Goal: Task Accomplishment & Management: Complete application form

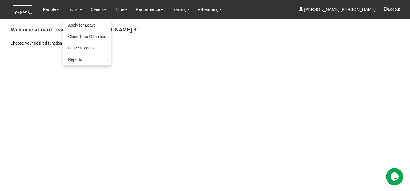
click at [67, 9] on li "Leave Apply for Leave Claim Time Off-in-lieu Leave Forecast Reports Assigned Ho…" at bounding box center [74, 9] width 23 height 19
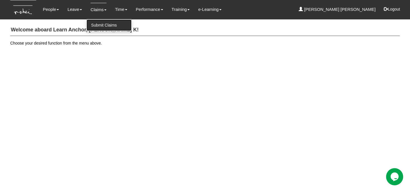
click at [100, 24] on link "Submit Claims" at bounding box center [109, 24] width 45 height 11
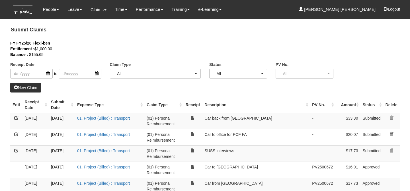
select select "50"
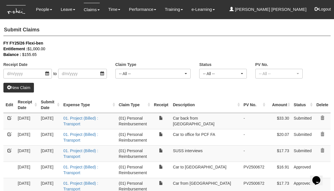
click at [18, 88] on link "New Claim" at bounding box center [18, 88] width 31 height 10
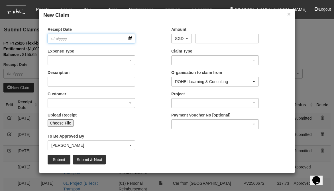
click at [133, 40] on input "Receipt Date" at bounding box center [92, 39] width 88 height 10
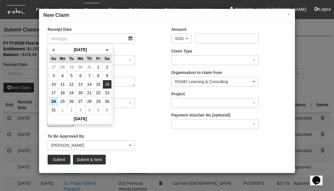
click at [108, 85] on td "16" at bounding box center [107, 84] width 9 height 9
type input "[DATE]"
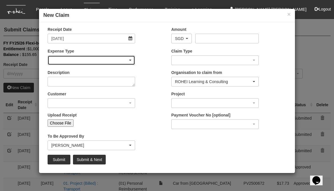
click at [111, 63] on div "button" at bounding box center [91, 60] width 87 height 9
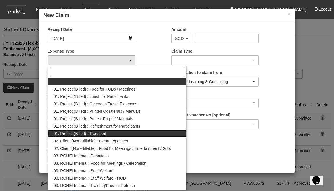
click at [109, 133] on link "01. Project (Billed) : Transport" at bounding box center [117, 133] width 139 height 7
select select "135"
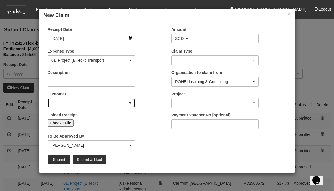
click at [113, 101] on div "button" at bounding box center [91, 102] width 87 height 9
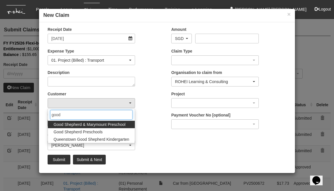
type input "good"
click at [96, 124] on span "Good Shepherd & Marymount Preschool" at bounding box center [90, 124] width 72 height 6
select select "868"
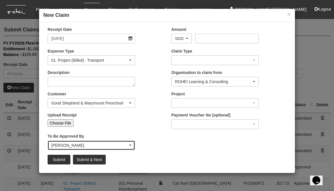
click at [72, 143] on div "[PERSON_NAME]" at bounding box center [89, 145] width 77 height 6
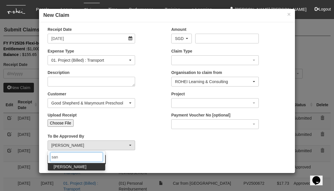
type input "san"
click at [81, 168] on link "[PERSON_NAME]" at bounding box center [76, 166] width 57 height 7
select select "5e225cdc-7ce9-465a-9503-99e8ed4cc44e"
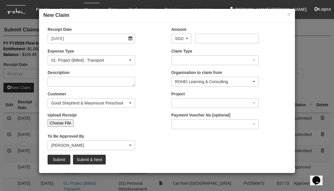
click at [61, 121] on input "Choose File" at bounding box center [61, 122] width 26 height 7
type input "C:\fakepath\[DATE] Good Shepherd AM.png"
type input "Choose Another File"
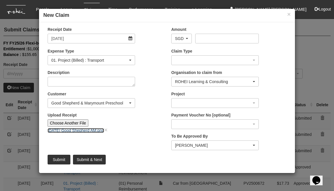
click at [79, 131] on link "[DATE] Good Shepherd AM.png" at bounding box center [76, 130] width 56 height 5
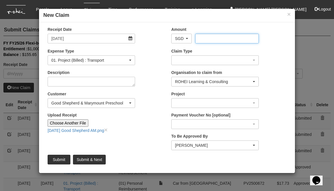
click at [218, 36] on input "Amount" at bounding box center [226, 39] width 63 height 10
type input "17.52"
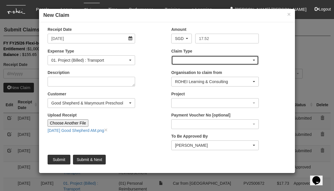
click at [200, 59] on div "button" at bounding box center [215, 60] width 87 height 9
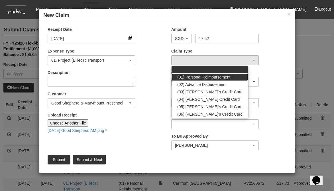
click at [205, 76] on span "(01) Personal Reimbursement" at bounding box center [203, 77] width 53 height 6
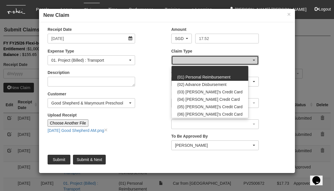
select select "14"
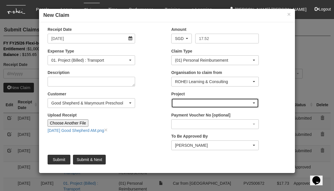
click at [204, 103] on div "button" at bounding box center [215, 102] width 87 height 9
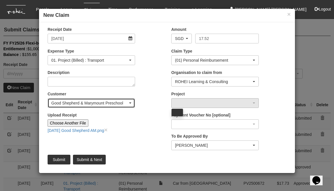
click at [99, 103] on div "Good Shepherd & Marymount Preschool" at bounding box center [89, 103] width 77 height 6
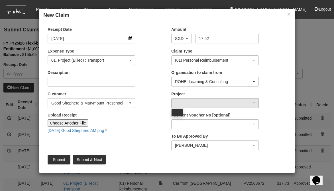
scroll to position [1726, 0]
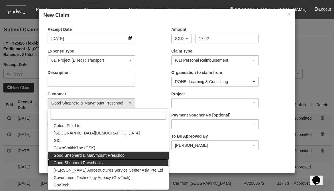
click at [96, 162] on span "Good Shepherd Preschools" at bounding box center [78, 163] width 49 height 6
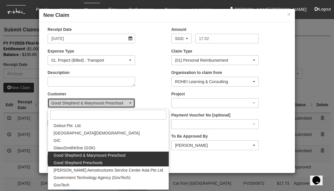
select select "889"
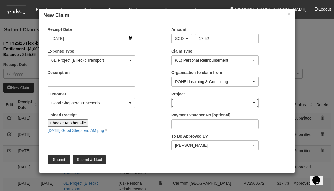
click at [194, 105] on div "button" at bounding box center [215, 102] width 87 height 9
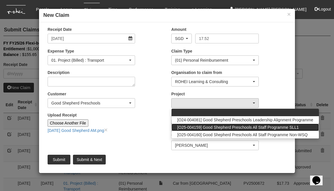
click at [212, 129] on span "[O25-004159] Good Shepherd Preschools All Staff Programme SLL1" at bounding box center [237, 127] width 121 height 6
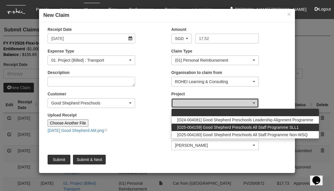
select select "2782"
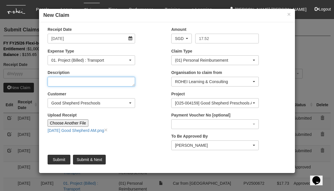
click at [113, 82] on textarea "Description" at bounding box center [92, 82] width 88 height 10
type textarea "G"
type textarea "[PERSON_NAME] to office for Good [PERSON_NAME]"
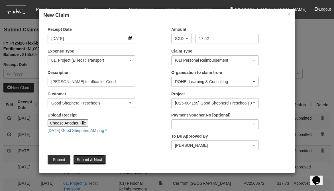
click at [94, 159] on input "Submit & Next" at bounding box center [89, 160] width 33 height 10
type input "Choose File"
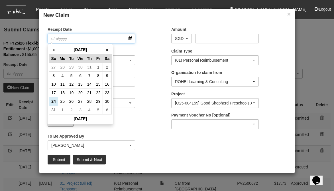
click at [129, 37] on input "Receipt Date" at bounding box center [92, 39] width 88 height 10
click at [108, 85] on td "16" at bounding box center [107, 84] width 9 height 9
type input "[DATE]"
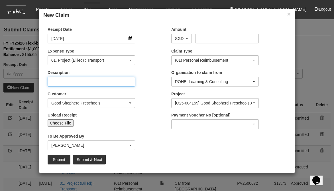
click at [80, 84] on textarea "Description" at bounding box center [92, 82] width 88 height 10
select select "50"
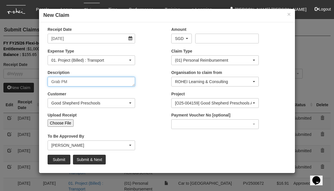
type textarea "Grab PM"
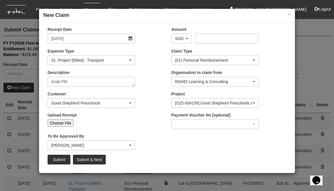
click at [61, 121] on input "Choose File" at bounding box center [61, 122] width 26 height 7
type input "C:\fakepath\[DATE] Good Shepherd PM .png"
type input "Choose Another File"
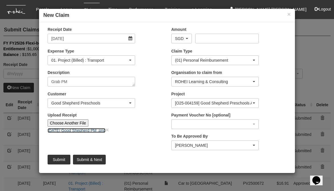
click at [86, 132] on link "[DATE] Good Shepherd PM .png" at bounding box center [77, 130] width 58 height 5
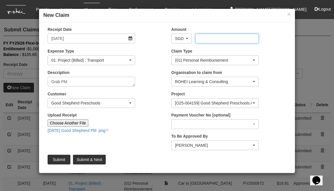
click at [214, 41] on input "Amount" at bounding box center [226, 39] width 63 height 10
type input "17.63"
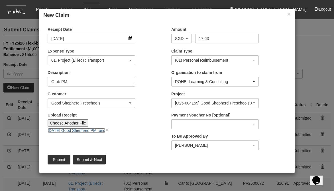
click at [89, 131] on link "[DATE] Good Shepherd PM .png" at bounding box center [77, 130] width 58 height 5
click at [55, 160] on input "Submit" at bounding box center [59, 160] width 23 height 10
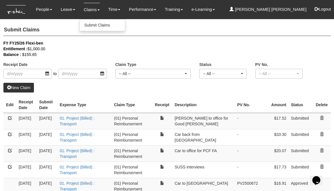
select select "50"
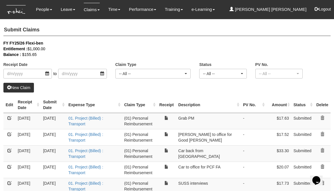
click at [30, 87] on link "New Claim" at bounding box center [18, 88] width 31 height 10
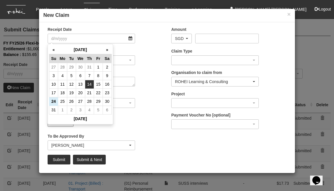
click at [91, 84] on td "14" at bounding box center [89, 84] width 9 height 9
type input "[DATE]"
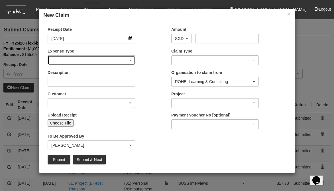
click at [89, 58] on div "button" at bounding box center [91, 60] width 87 height 9
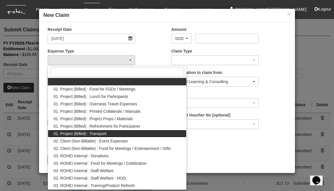
click at [94, 132] on span "01. Project (Billed) : Transport" at bounding box center [80, 134] width 53 height 6
select select "135"
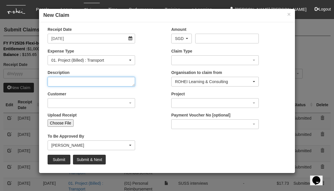
click at [85, 81] on textarea "Description" at bounding box center [92, 82] width 88 height 10
type textarea "[PERSON_NAME] to office for CSC PUB"
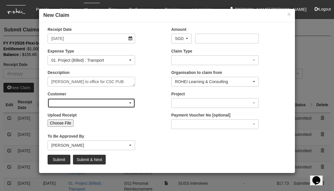
click at [76, 103] on div "button" at bounding box center [91, 102] width 87 height 9
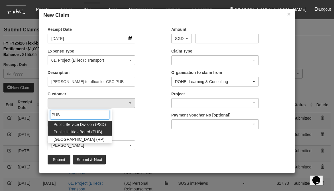
type input "PUB"
click at [106, 133] on link "Public Utilities Board (PUB)" at bounding box center [80, 131] width 64 height 7
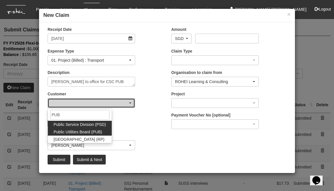
select select "155"
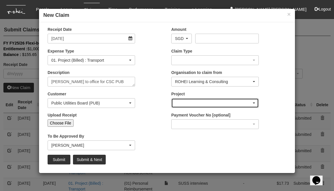
click at [203, 101] on div "button" at bounding box center [215, 102] width 87 height 9
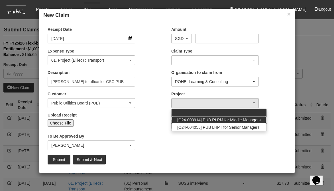
click at [211, 118] on span "[O24-003914] PUB RLPM for Middle Managers" at bounding box center [219, 120] width 84 height 6
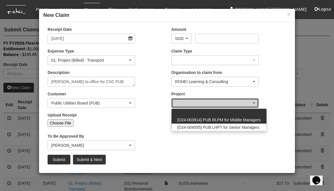
select select "2562"
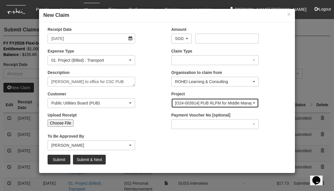
click at [207, 104] on div "[O24-003914] PUB RLPM for Middle Managers" at bounding box center [213, 103] width 77 height 6
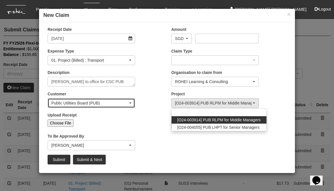
click at [97, 99] on div "Public Utilities Board (PUB)" at bounding box center [91, 102] width 87 height 9
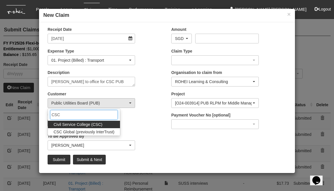
type input "CSC"
click at [86, 124] on span "Civil Service College (CSC)" at bounding box center [78, 124] width 49 height 6
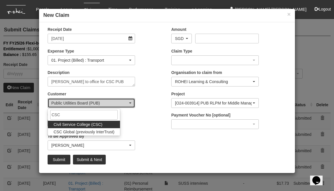
select select "122"
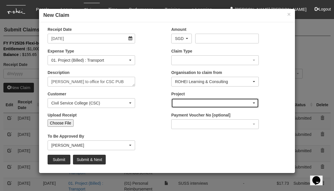
click at [204, 101] on div "button" at bounding box center [215, 102] width 87 height 9
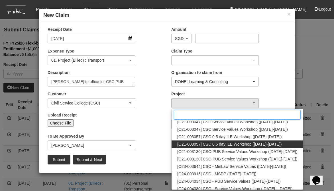
scroll to position [27, 0]
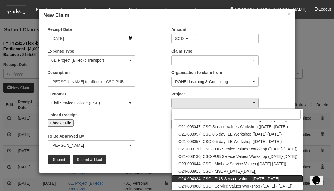
click at [245, 180] on span "[O24-004034] CSC - PUB Service Values ([DATE]-[DATE])" at bounding box center [228, 179] width 103 height 6
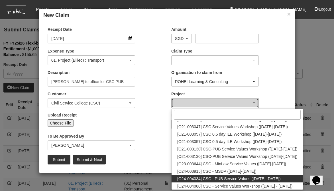
select select "2661"
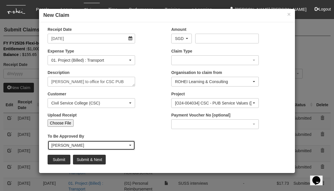
click at [78, 145] on div "[PERSON_NAME]" at bounding box center [89, 145] width 77 height 6
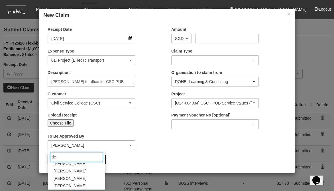
scroll to position [0, 0]
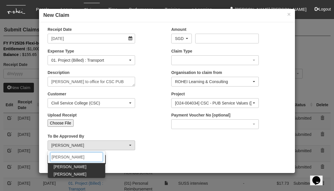
type input "[PERSON_NAME]"
click at [72, 175] on span "[PERSON_NAME]" at bounding box center [70, 174] width 33 height 6
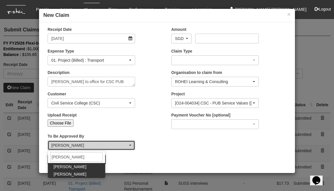
select select "f331697c-cbb2-464d-abb4-1ca8aa6cad1d"
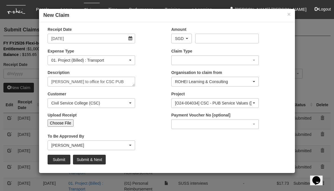
click at [64, 124] on input "Choose File" at bounding box center [61, 122] width 26 height 7
type input "C:\fakepath\[DATE] CSC-PUB Service Values Workshop AM.png"
type input "Choose Another File"
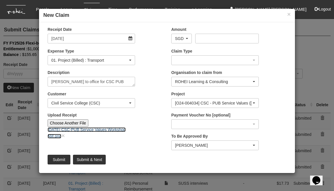
click at [82, 128] on link "[DATE] CSC-PUB Service Values Workshop AM.png" at bounding box center [87, 132] width 78 height 11
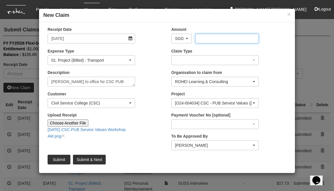
click at [214, 41] on input "Amount" at bounding box center [226, 39] width 63 height 10
type input "23.36"
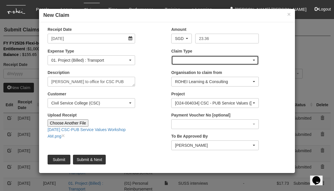
click at [183, 60] on div "button" at bounding box center [215, 60] width 87 height 9
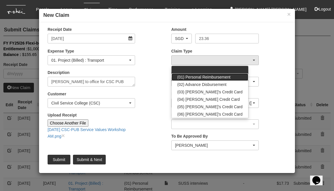
click at [187, 77] on span "(01) Personal Reimbursement" at bounding box center [203, 77] width 53 height 6
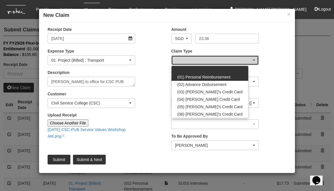
select select "14"
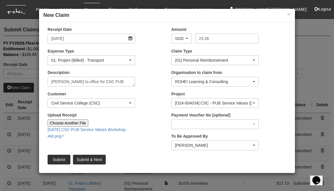
click at [130, 153] on div "Receipt Date [DATE] Amount AED AFN ALL AMD ANG AOA ARS AUD AWG AZN BAM BBD BDT …" at bounding box center [167, 98] width 256 height 142
click at [54, 162] on input "Submit" at bounding box center [59, 160] width 23 height 10
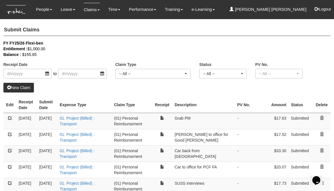
click at [19, 89] on link "New Claim" at bounding box center [18, 88] width 31 height 10
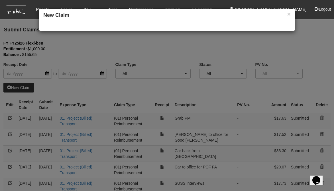
select select "50"
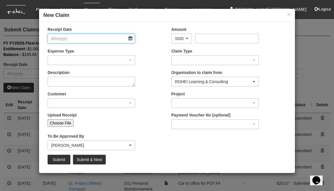
click at [128, 35] on input "Receipt Date" at bounding box center [92, 39] width 88 height 10
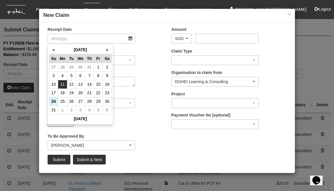
click at [61, 84] on td "11" at bounding box center [62, 84] width 9 height 9
type input "[DATE]"
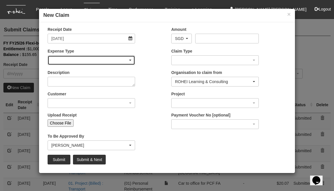
click at [110, 60] on div "button" at bounding box center [91, 60] width 87 height 9
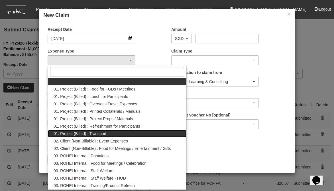
click at [109, 133] on link "01. Project (Billed) : Transport" at bounding box center [117, 133] width 139 height 7
select select "135"
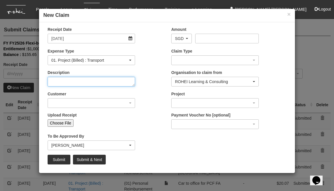
click at [97, 84] on textarea "Description" at bounding box center [92, 82] width 88 height 10
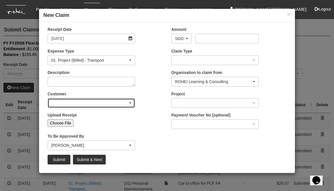
click at [104, 103] on div "button" at bounding box center [91, 102] width 87 height 9
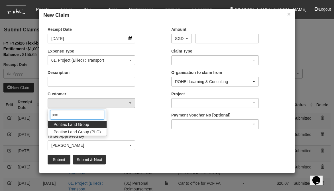
type input "pon"
click at [91, 124] on link "Pontiac Land Group" at bounding box center [77, 124] width 59 height 7
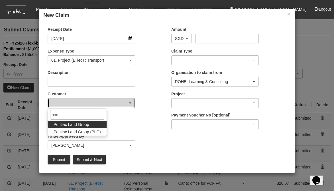
select select "42"
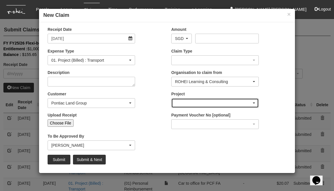
click at [209, 100] on div "button" at bounding box center [215, 102] width 87 height 9
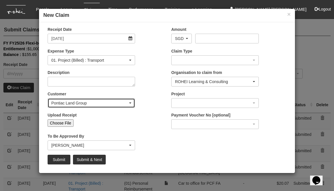
click at [115, 102] on div "Pontiac Land Group" at bounding box center [89, 103] width 77 height 6
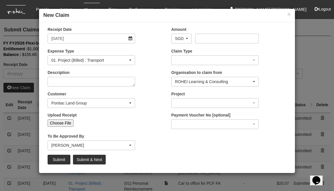
scroll to position [3972, 0]
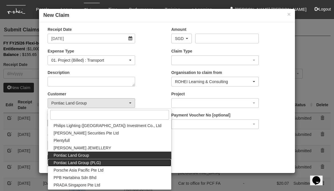
click at [105, 161] on link "Pontiac Land Group (PLG)" at bounding box center [109, 162] width 123 height 7
select select "625"
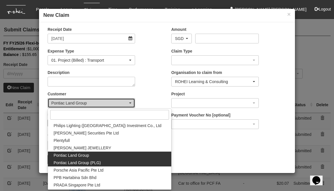
scroll to position [0, 0]
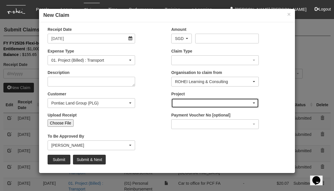
click at [204, 105] on div "button" at bounding box center [215, 102] width 87 height 9
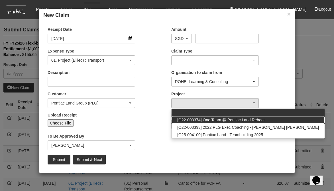
click at [204, 123] on link "[O22-003374] One Team @ Pontiac Land Reboot" at bounding box center [248, 119] width 153 height 7
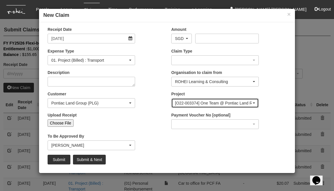
click at [206, 104] on div "[O22-003374] One Team @ Pontiac Land Reboot" at bounding box center [213, 103] width 77 height 6
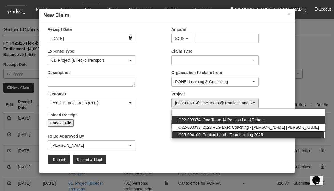
click at [208, 137] on span "[O25-004100] Pontiac Land - Teambuilding 2025" at bounding box center [220, 135] width 86 height 6
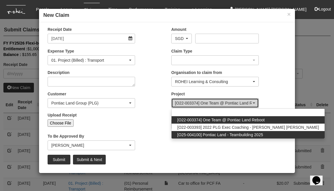
select select "2725"
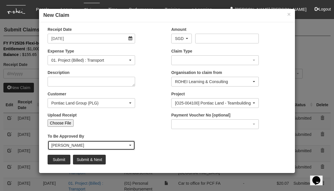
click at [107, 147] on div "[PERSON_NAME]" at bounding box center [89, 145] width 77 height 6
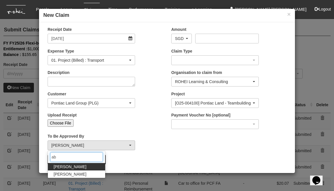
type input "ab"
click at [66, 165] on span "[PERSON_NAME]" at bounding box center [70, 167] width 33 height 6
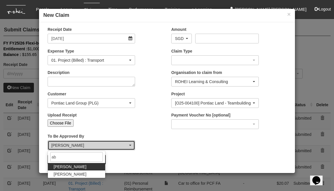
select select "bab5243c-beed-41fc-b362-49a7e6e66dc1"
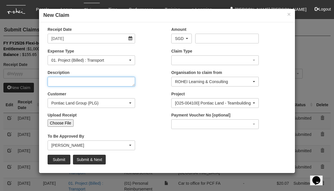
click at [105, 82] on textarea "Description" at bounding box center [92, 82] width 88 height 10
type textarea "G"
type textarea "Tada to office"
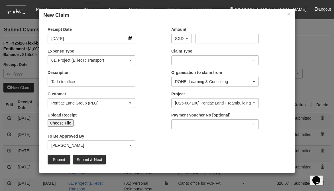
click at [63, 124] on input "Choose File" at bounding box center [61, 122] width 26 height 7
type input "C:\fakepath\[DATE] Pontiac Land SLL1 AM.png"
type input "Choose Another File"
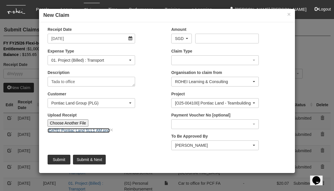
click at [94, 131] on link "[DATE] Pontiac Land SLL1 AM.png" at bounding box center [79, 130] width 62 height 5
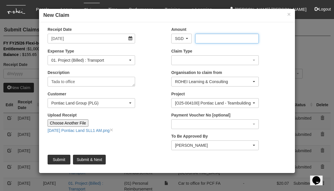
click at [216, 37] on input "Amount" at bounding box center [226, 39] width 63 height 10
type input "24.79"
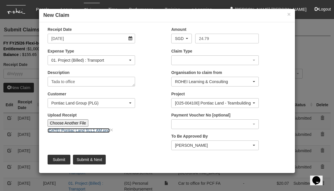
click at [80, 132] on link "[DATE] Pontiac Land SLL1 AM.png" at bounding box center [79, 130] width 62 height 5
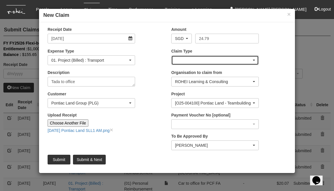
click at [234, 61] on div "button" at bounding box center [215, 60] width 87 height 9
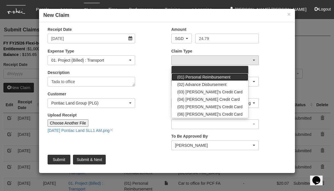
click at [229, 79] on link "(01) Personal Reimbursement" at bounding box center [210, 76] width 77 height 7
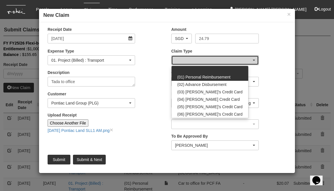
select select "14"
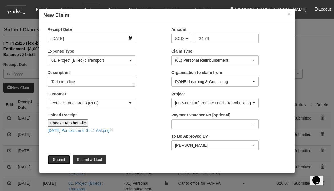
click at [58, 160] on input "Submit" at bounding box center [59, 160] width 23 height 10
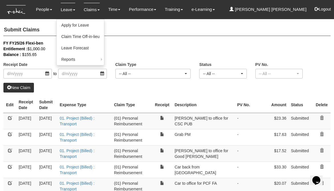
select select "50"
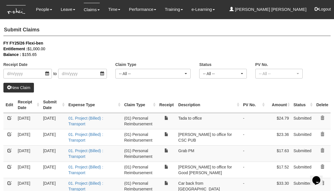
click at [19, 88] on link "New Claim" at bounding box center [18, 88] width 31 height 10
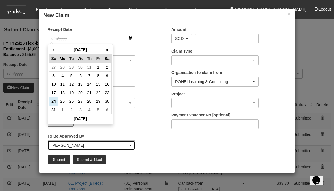
click at [72, 145] on div "[PERSON_NAME]" at bounding box center [89, 145] width 77 height 6
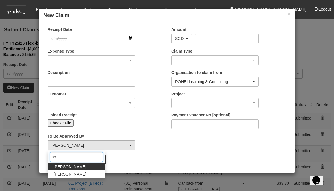
type input "ab"
click at [76, 164] on link "[PERSON_NAME]" at bounding box center [76, 166] width 57 height 7
select select "bab5243c-beed-41fc-b362-49a7e6e66dc1"
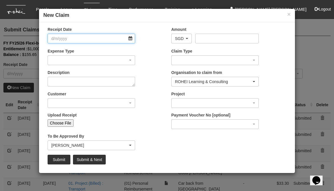
click at [130, 38] on input "Receipt Date" at bounding box center [92, 39] width 88 height 10
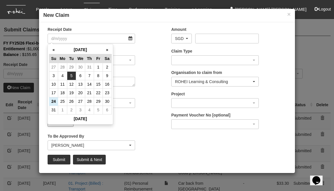
click at [71, 74] on td "5" at bounding box center [71, 75] width 9 height 9
type input "[DATE]"
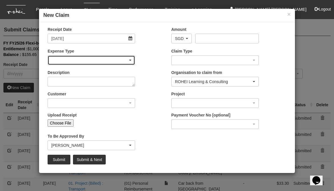
click at [89, 58] on div "button" at bounding box center [91, 60] width 87 height 9
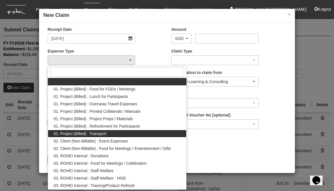
click at [93, 132] on span "01. Project (Billed) : Transport" at bounding box center [80, 134] width 53 height 6
select select "135"
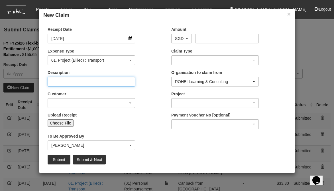
click at [86, 80] on textarea "Description" at bounding box center [92, 82] width 88 height 10
type textarea "G"
type textarea "Tada to NTU"
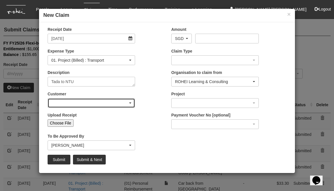
click at [92, 105] on div "button" at bounding box center [91, 102] width 87 height 9
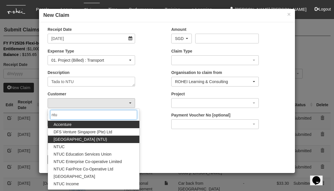
type input "ntu"
click at [96, 139] on span "[GEOGRAPHIC_DATA] (NTU)" at bounding box center [81, 139] width 54 height 6
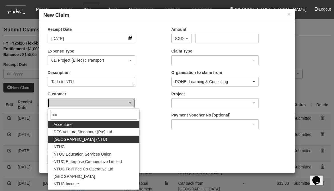
select select "59"
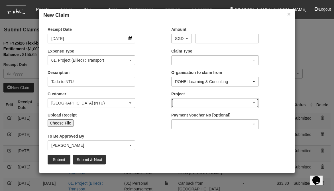
click at [187, 102] on div "button" at bounding box center [215, 102] width 87 height 9
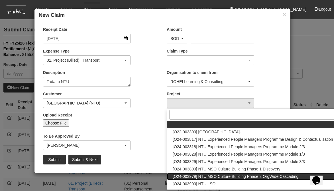
click at [207, 174] on span "[O24-003979] NTU MSO Culture Building Phase 2 OrgWide Cascading" at bounding box center [236, 176] width 126 height 6
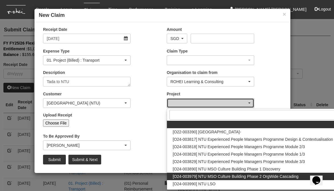
select select "2613"
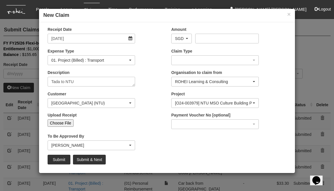
click at [68, 121] on input "Choose File" at bounding box center [61, 122] width 26 height 7
type input "C:\fakepath\[DATE] NTU AM.png"
type input "Choose Another File"
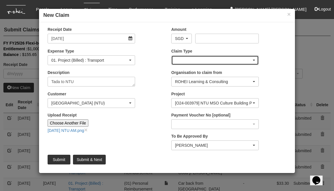
click at [204, 62] on div "button" at bounding box center [215, 60] width 87 height 9
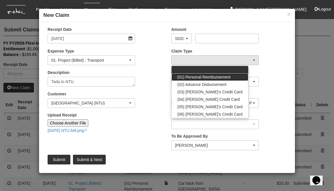
click at [204, 78] on span "(01) Personal Reimbursement" at bounding box center [203, 77] width 53 height 6
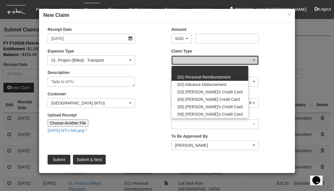
select select "14"
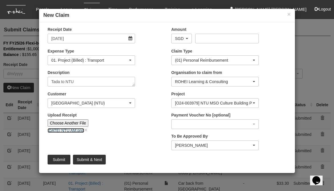
click at [74, 131] on link "[DATE] NTU AM.png" at bounding box center [66, 130] width 36 height 5
click at [211, 38] on input "Amount" at bounding box center [226, 39] width 63 height 10
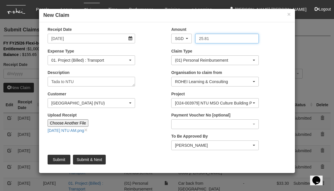
type input "25.81"
click at [147, 141] on div "Receipt Date [DATE] Amount AED AFN ALL AMD ANG AOA ARS AUD AWG AZN BAM BBD BDT …" at bounding box center [167, 98] width 256 height 142
click at [91, 160] on input "Submit & Next" at bounding box center [89, 160] width 33 height 10
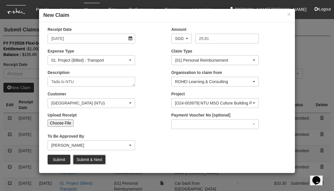
type input "Choose File"
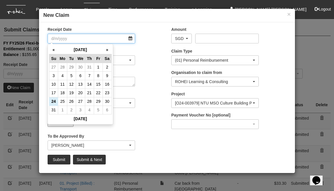
click at [130, 38] on input "Receipt Date" at bounding box center [92, 39] width 88 height 10
click at [71, 75] on td "5" at bounding box center [71, 75] width 9 height 9
type input "[DATE]"
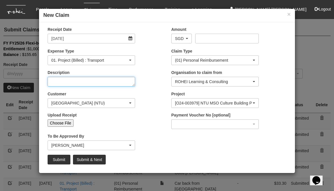
click at [66, 82] on textarea "Description" at bounding box center [92, 82] width 88 height 10
type textarea "Ta"
select select "50"
type textarea "Tada from [GEOGRAPHIC_DATA]"
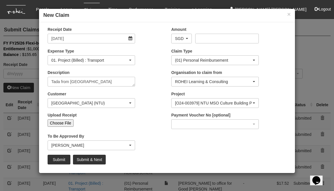
click at [66, 122] on input "Choose File" at bounding box center [61, 122] width 26 height 7
type input "C:\fakepath\[DATE] NTU PM.png"
type input "Choose Another File"
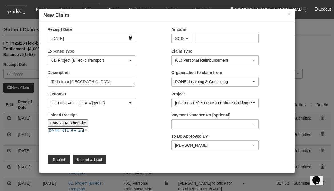
click at [77, 129] on link "[DATE] NTU PM.png" at bounding box center [66, 130] width 37 height 5
click at [223, 40] on input "Amount" at bounding box center [226, 39] width 63 height 10
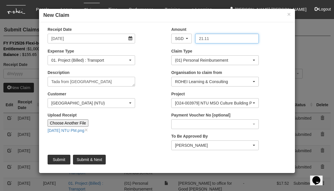
type input "21.11"
click at [99, 162] on input "Submit & Next" at bounding box center [89, 160] width 33 height 10
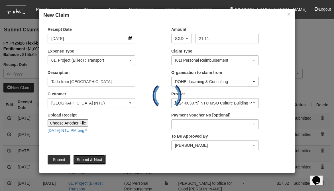
type input "Choose File"
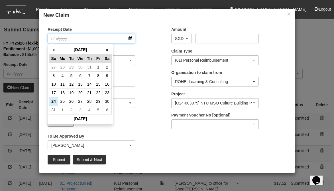
click at [131, 40] on input "Receipt Date" at bounding box center [92, 39] width 88 height 10
click at [62, 75] on td "4" at bounding box center [62, 75] width 9 height 9
type input "[DATE]"
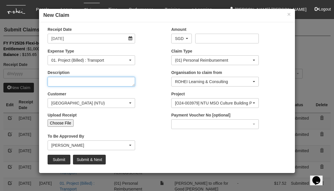
click at [82, 82] on textarea "Description" at bounding box center [92, 82] width 88 height 10
type textarea "Ta"
select select "50"
type textarea "Tada to NTU"
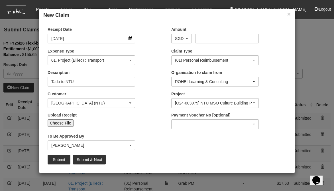
click at [64, 122] on input "Choose File" at bounding box center [61, 122] width 26 height 7
type input "C:\fakepath\[DATE] NTU AM.png"
type input "Choose Another File"
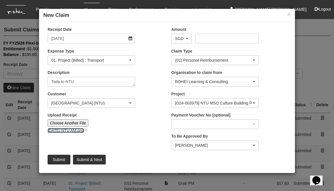
click at [67, 130] on link "[DATE] NTU AM.png" at bounding box center [66, 130] width 36 height 5
click at [218, 39] on input "Amount" at bounding box center [226, 39] width 63 height 10
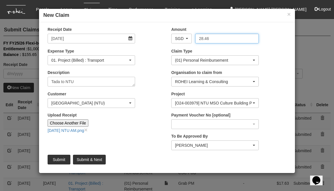
type input "28.46"
click at [86, 159] on input "Submit & Next" at bounding box center [89, 160] width 33 height 10
type input "Choose File"
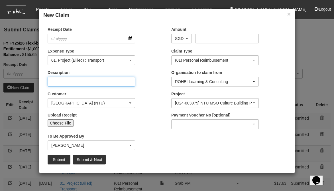
click at [58, 81] on textarea "Description" at bounding box center [92, 82] width 88 height 10
type textarea "N"
type textarea "Tada from [GEOGRAPHIC_DATA]"
select select "50"
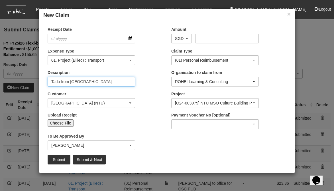
type textarea "Tada from [GEOGRAPHIC_DATA]"
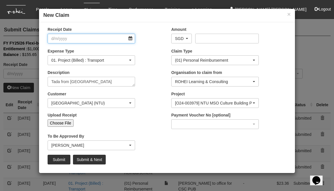
click at [128, 41] on input "Receipt Date" at bounding box center [92, 39] width 88 height 10
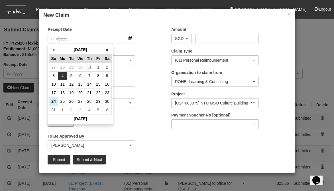
click at [62, 76] on td "4" at bounding box center [62, 75] width 9 height 9
type input "[DATE]"
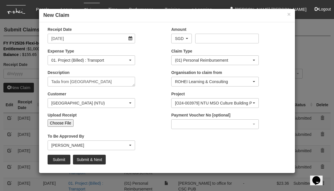
click at [66, 123] on input "Choose File" at bounding box center [61, 122] width 26 height 7
type input "C:\fakepath\[DATE] NTU PM.png"
type input "Choose Another File"
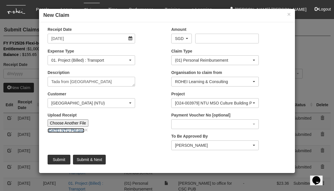
click at [75, 130] on link "[DATE] NTU PM.png" at bounding box center [66, 130] width 37 height 5
click at [206, 39] on input "Amount" at bounding box center [226, 39] width 63 height 10
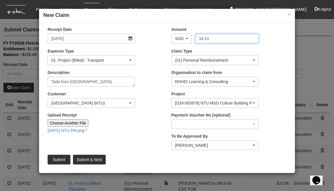
type input "18.24"
click at [143, 133] on div "Upload Receipt Choose Another File [DATE] NTU PM.png ×" at bounding box center [105, 124] width 124 height 25
click at [58, 159] on input "Submit" at bounding box center [59, 160] width 23 height 10
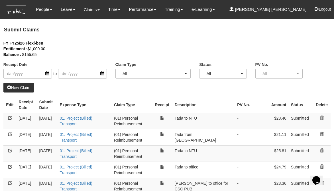
select select "50"
